Goal: Navigation & Orientation: Go to known website

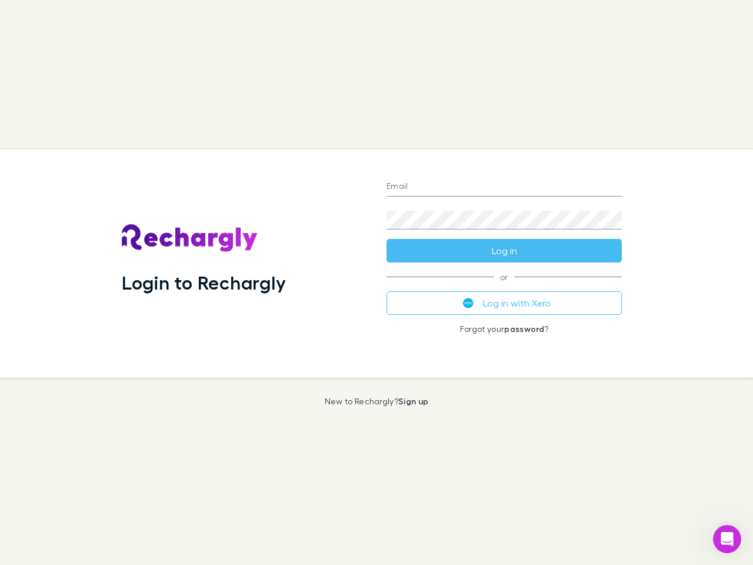
click at [376, 282] on div "Login to Rechargly" at bounding box center [244, 263] width 265 height 228
click at [504, 187] on input "Email" at bounding box center [503, 187] width 235 height 19
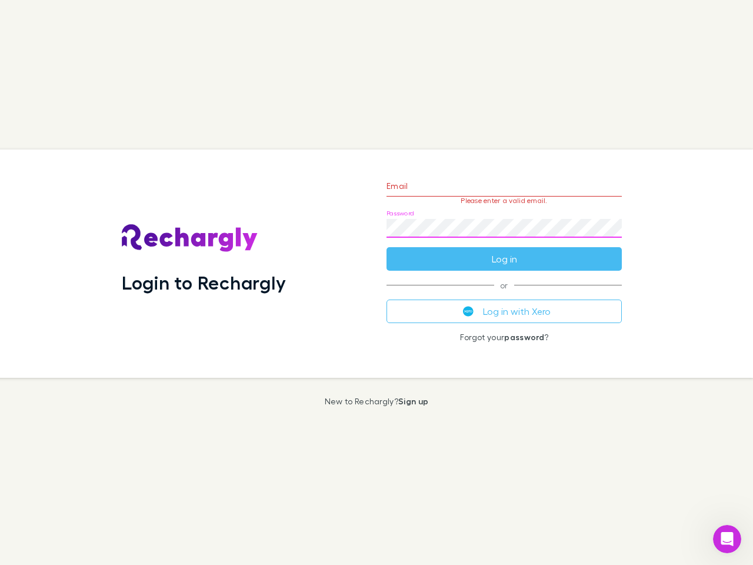
click at [504, 251] on form "Email Please enter a valid email. Password Log in" at bounding box center [503, 219] width 235 height 102
click at [504, 303] on div "Email Please enter a valid email. Password Log in or Log in with Xero Forgot yo…" at bounding box center [504, 263] width 254 height 228
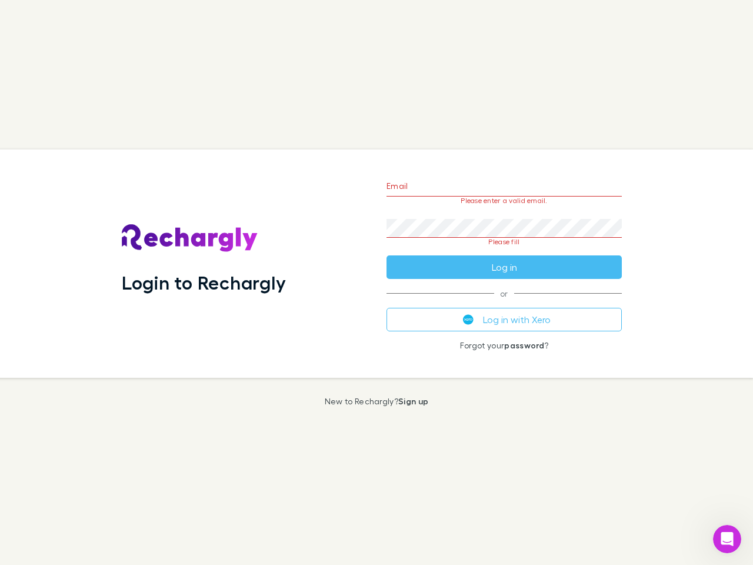
click at [727, 539] on icon "Open Intercom Messenger" at bounding box center [726, 538] width 19 height 19
